Goal: Check status: Check status

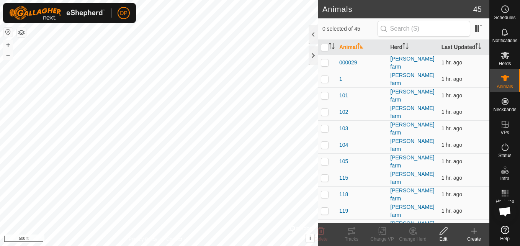
scroll to position [797, 0]
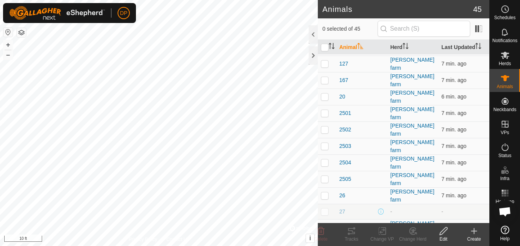
scroll to position [292, 0]
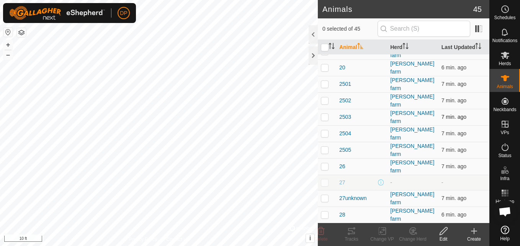
click at [326, 114] on p-checkbox at bounding box center [325, 117] width 8 height 6
checkbox input "false"
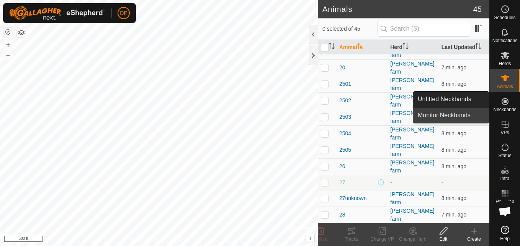
click at [479, 114] on link "Monitor Neckbands" at bounding box center [451, 115] width 76 height 15
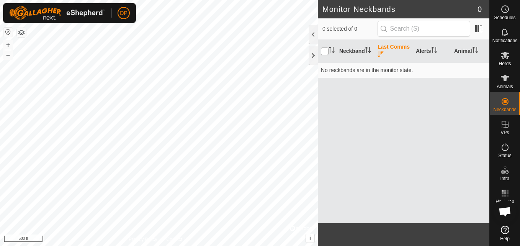
click at [324, 50] on input "checkbox" at bounding box center [325, 52] width 8 height 8
checkbox input "true"
click at [345, 70] on td "No neckbands are in the monitor state." at bounding box center [404, 69] width 172 height 15
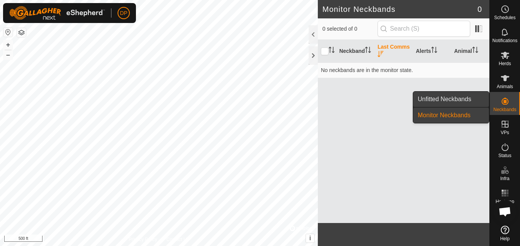
click at [475, 99] on link "Unfitted Neckbands" at bounding box center [451, 99] width 76 height 15
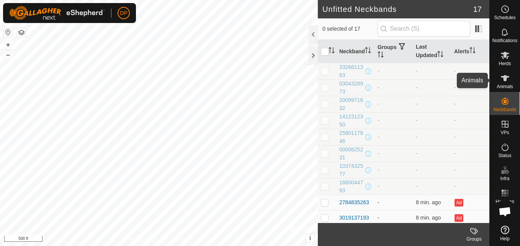
click at [505, 79] on icon at bounding box center [505, 78] width 8 height 6
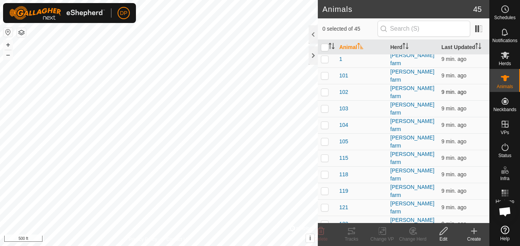
scroll to position [38, 0]
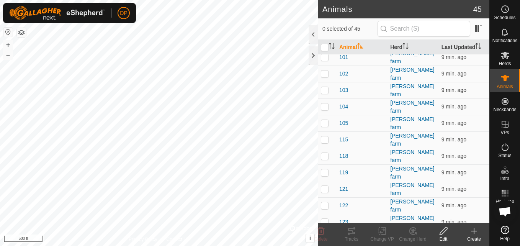
click at [323, 87] on p-checkbox at bounding box center [325, 90] width 8 height 6
checkbox input "false"
click at [325, 71] on p-checkbox at bounding box center [325, 74] width 8 height 6
checkbox input "true"
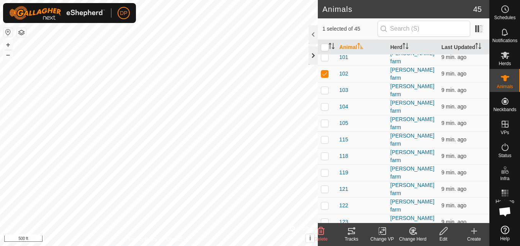
click at [312, 51] on div at bounding box center [313, 55] width 9 height 18
